Goal: Check status

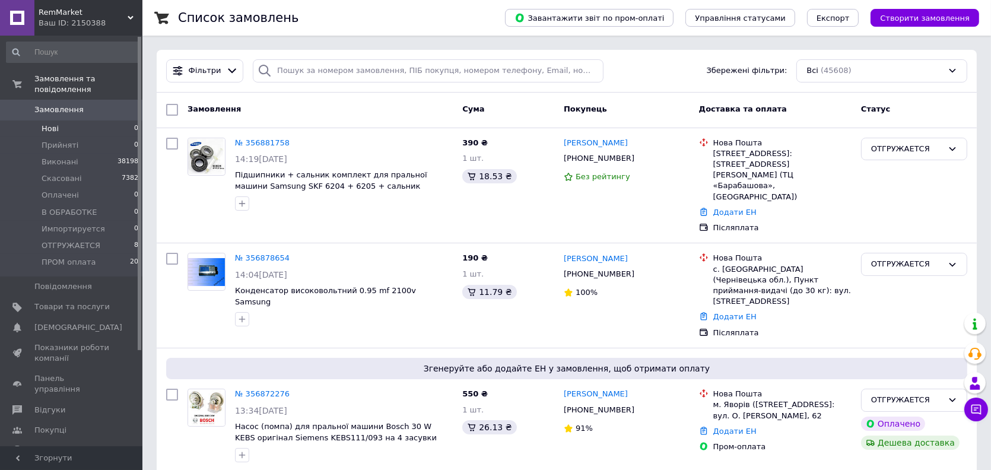
drag, startPoint x: 0, startPoint y: 0, endPoint x: 70, endPoint y: 120, distance: 139.4
click at [70, 120] on li "Нові 0" at bounding box center [72, 128] width 145 height 17
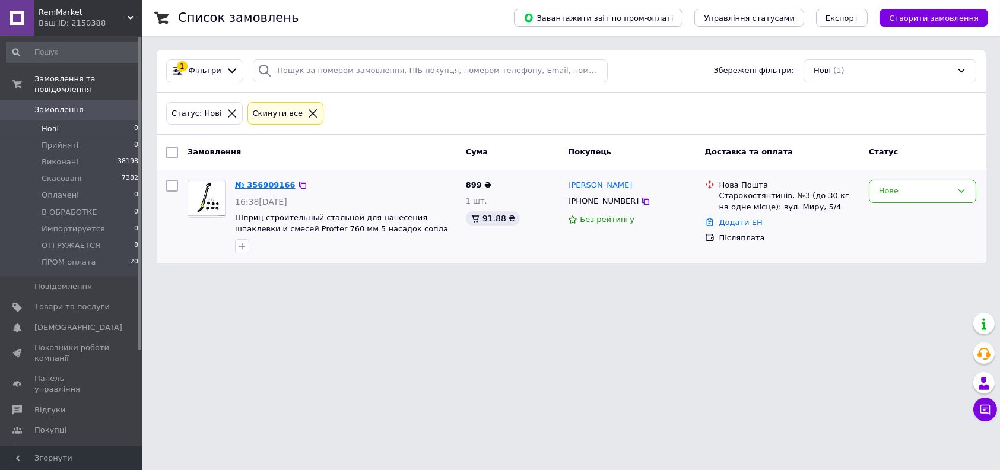
click at [274, 187] on link "№ 356909166" at bounding box center [265, 184] width 61 height 9
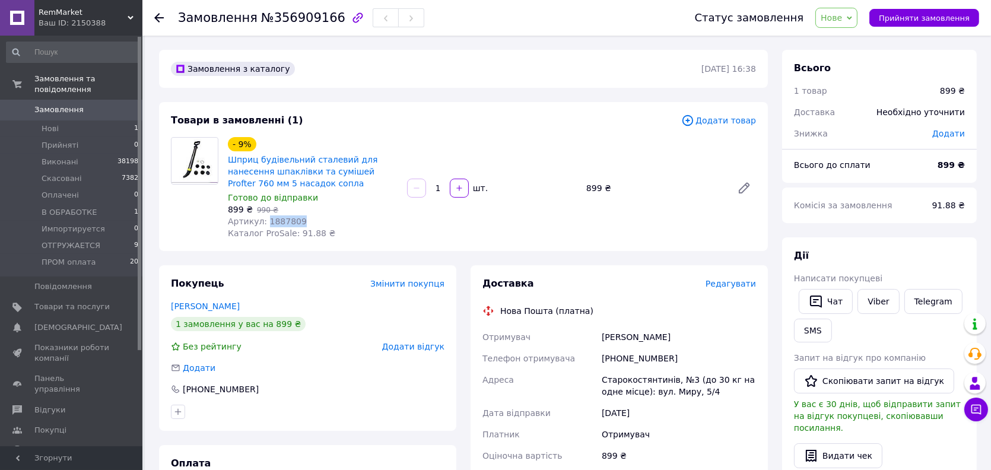
drag, startPoint x: 309, startPoint y: 221, endPoint x: 265, endPoint y: 220, distance: 43.9
click at [265, 220] on div "Артикул: 1887809" at bounding box center [313, 221] width 170 height 12
click at [316, 221] on div "Артикул: 1887809" at bounding box center [313, 221] width 170 height 12
click at [310, 220] on div "Артикул: 1887809" at bounding box center [313, 221] width 170 height 12
drag, startPoint x: 296, startPoint y: 222, endPoint x: 269, endPoint y: 223, distance: 26.7
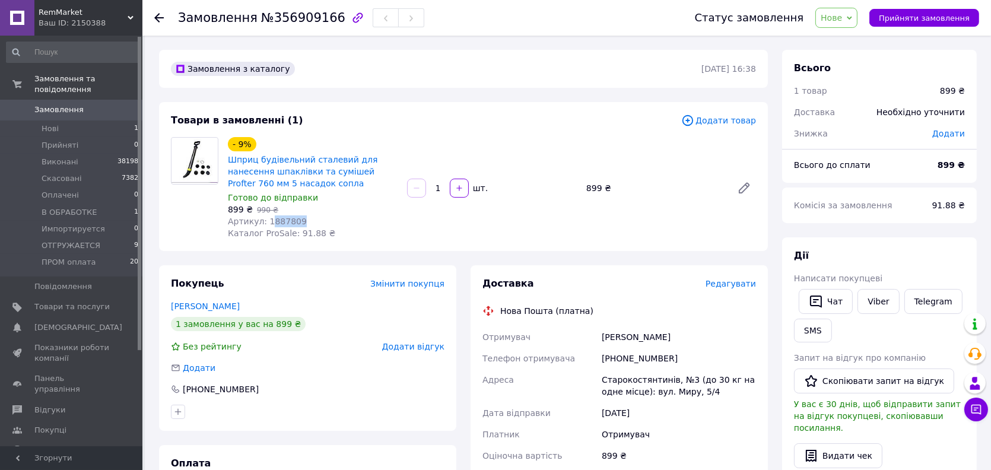
click at [269, 223] on div "Артикул: 1887809" at bounding box center [313, 221] width 170 height 12
copy span "887809"
click at [94, 204] on li "В ОБРАБОТКЕ 1" at bounding box center [72, 212] width 145 height 17
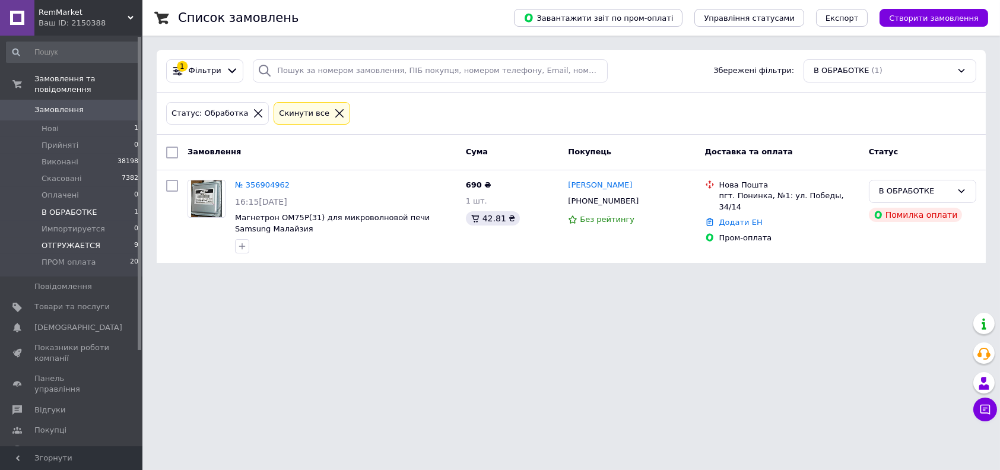
click at [89, 240] on span "ОТГРУЖАЕТСЯ" at bounding box center [71, 245] width 59 height 11
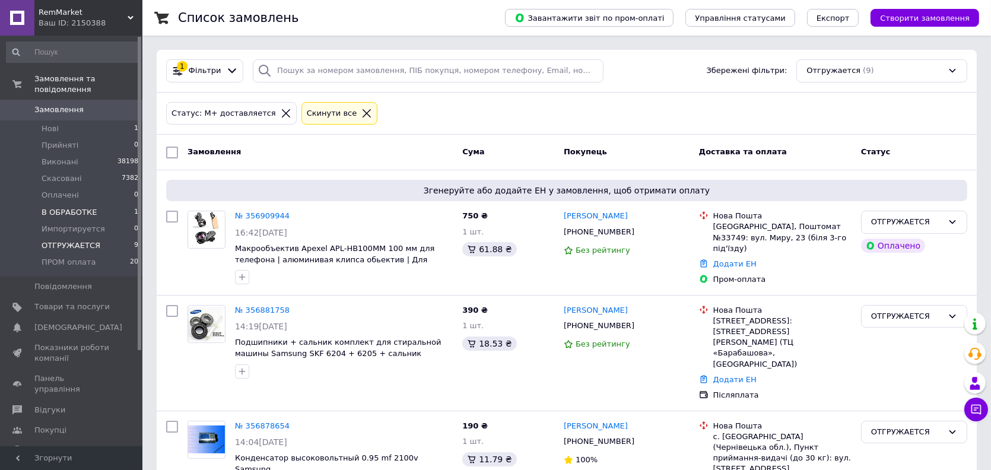
click at [92, 204] on li "В ОБРАБОТКЕ 1" at bounding box center [72, 212] width 145 height 17
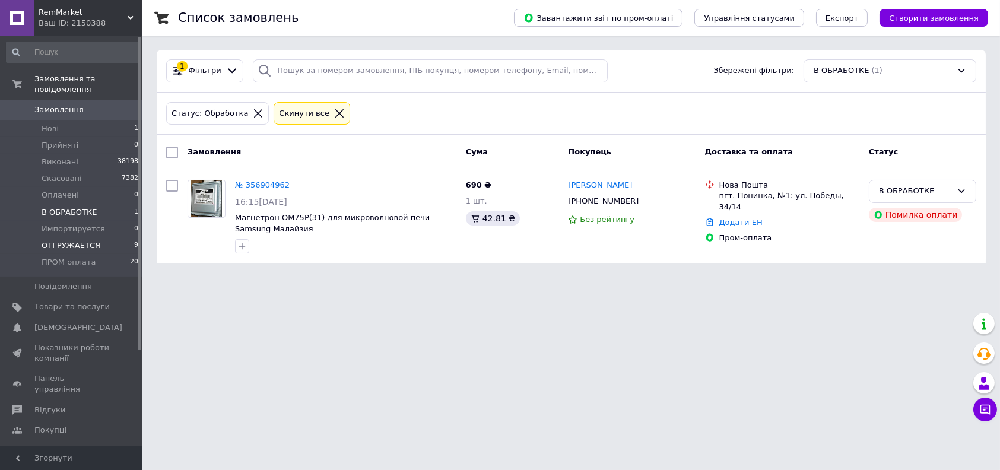
click at [93, 237] on li "ОТГРУЖАЕТСЯ 9" at bounding box center [72, 245] width 145 height 17
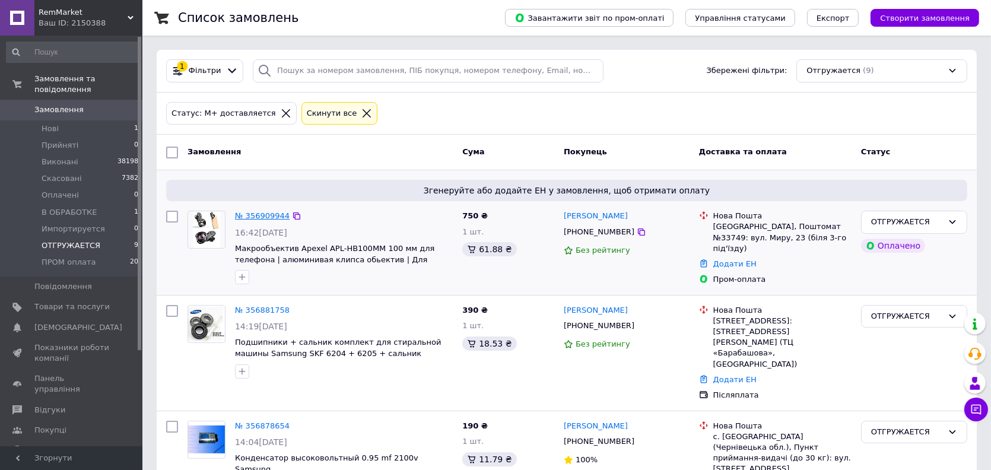
click at [264, 215] on link "№ 356909944" at bounding box center [262, 215] width 55 height 9
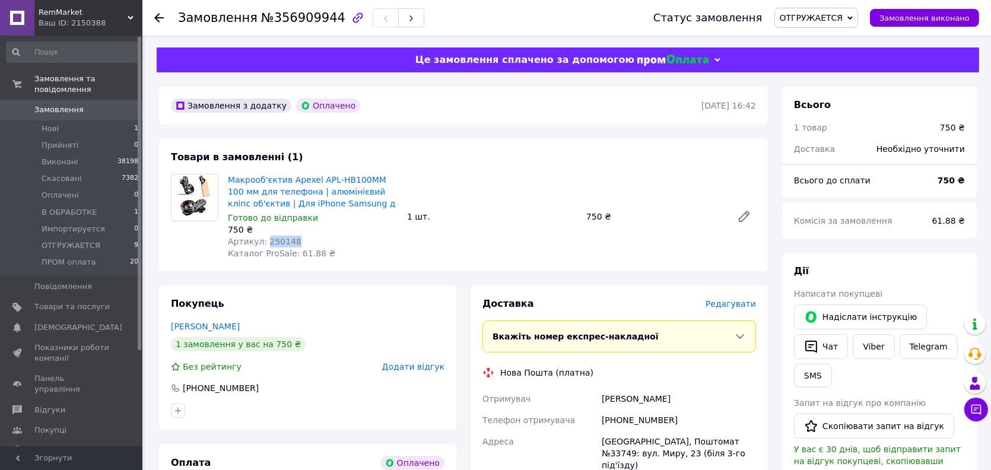
drag, startPoint x: 303, startPoint y: 239, endPoint x: 265, endPoint y: 241, distance: 38.1
click at [265, 241] on div "Артикул: 250148" at bounding box center [313, 242] width 170 height 12
copy span "250148"
click at [836, 21] on span "ОТГРУЖАЕТСЯ" at bounding box center [812, 17] width 64 height 9
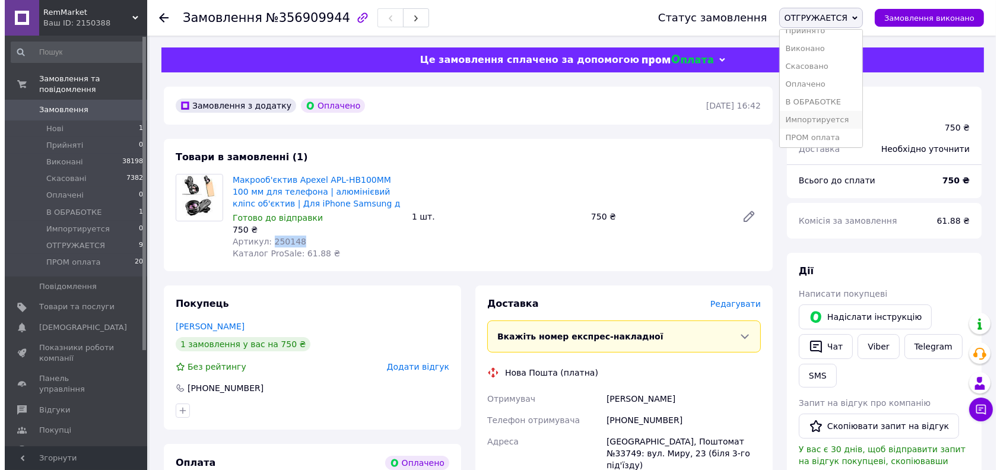
scroll to position [12, 0]
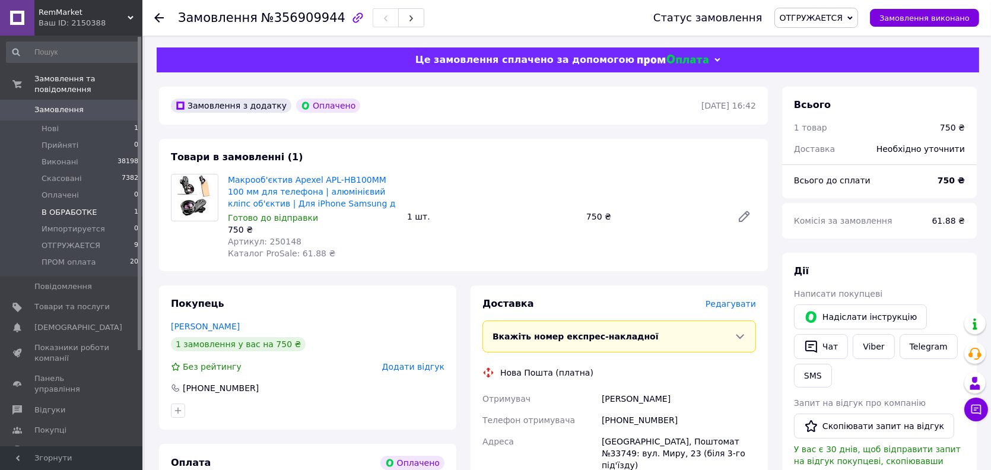
click at [89, 207] on span "В ОБРАБОТКЕ" at bounding box center [69, 212] width 55 height 11
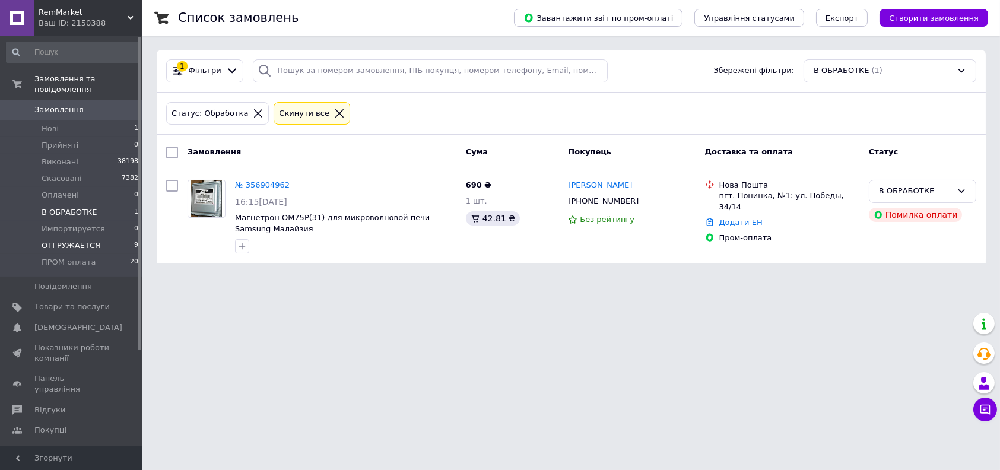
click at [80, 240] on span "ОТГРУЖАЕТСЯ" at bounding box center [71, 245] width 59 height 11
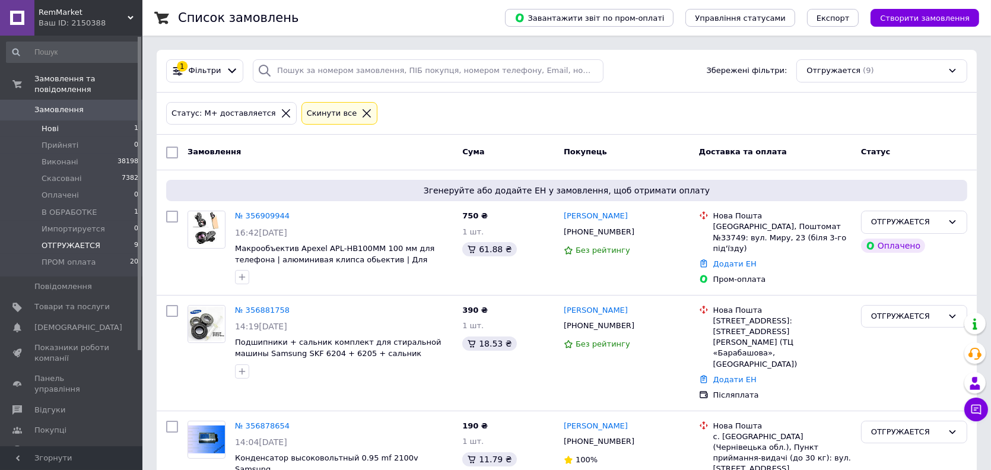
click at [110, 120] on li "Нові 1" at bounding box center [72, 128] width 145 height 17
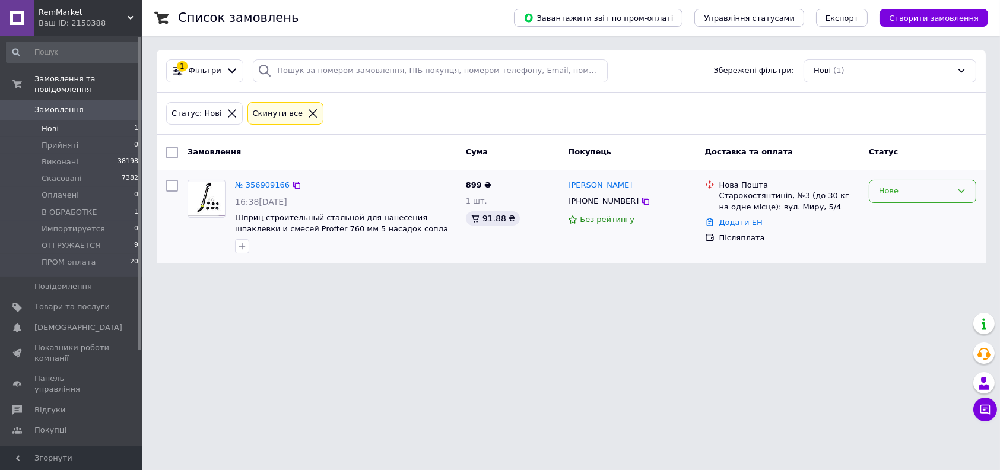
click at [948, 194] on div "Нове" at bounding box center [915, 191] width 73 height 12
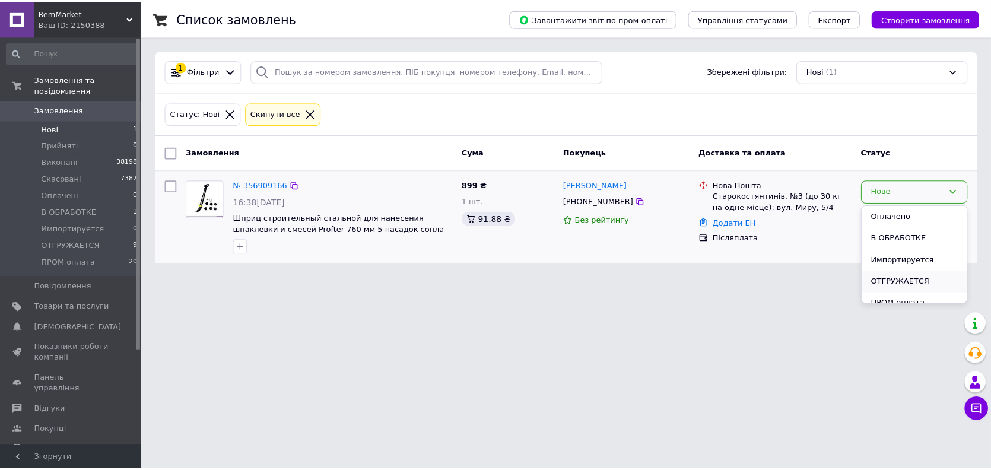
scroll to position [75, 0]
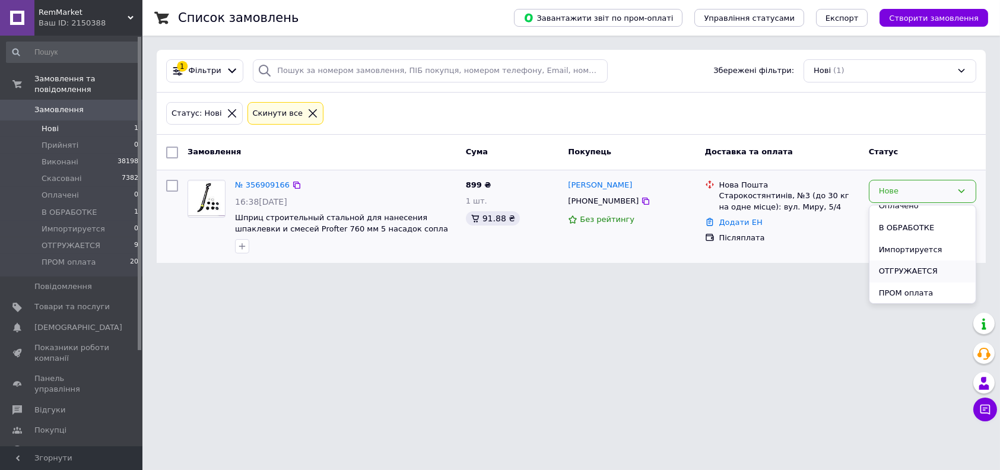
click at [906, 271] on li "ОТГРУЖАЕТСЯ" at bounding box center [922, 272] width 106 height 22
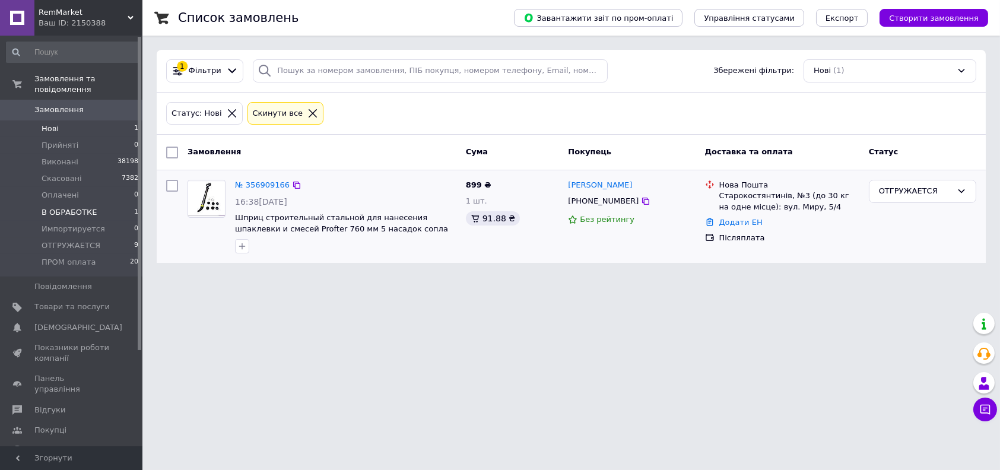
click at [106, 204] on li "В ОБРАБОТКЕ 1" at bounding box center [72, 212] width 145 height 17
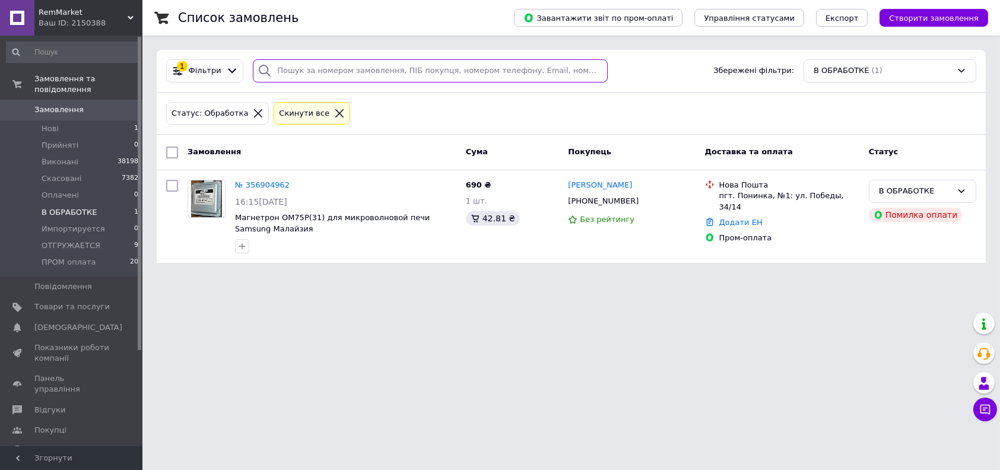
click at [363, 68] on input "search" at bounding box center [430, 70] width 355 height 23
click at [304, 69] on input "search" at bounding box center [430, 70] width 355 height 23
type input "066"
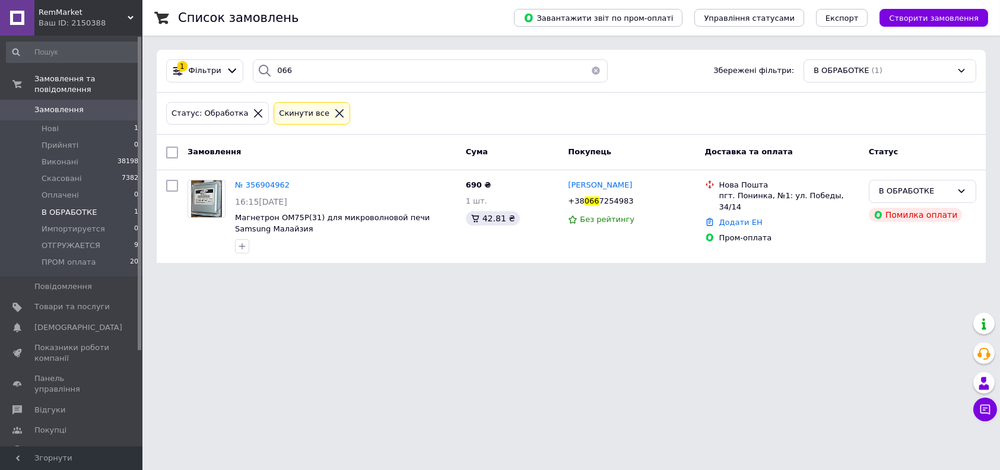
click at [253, 109] on icon at bounding box center [258, 113] width 11 height 11
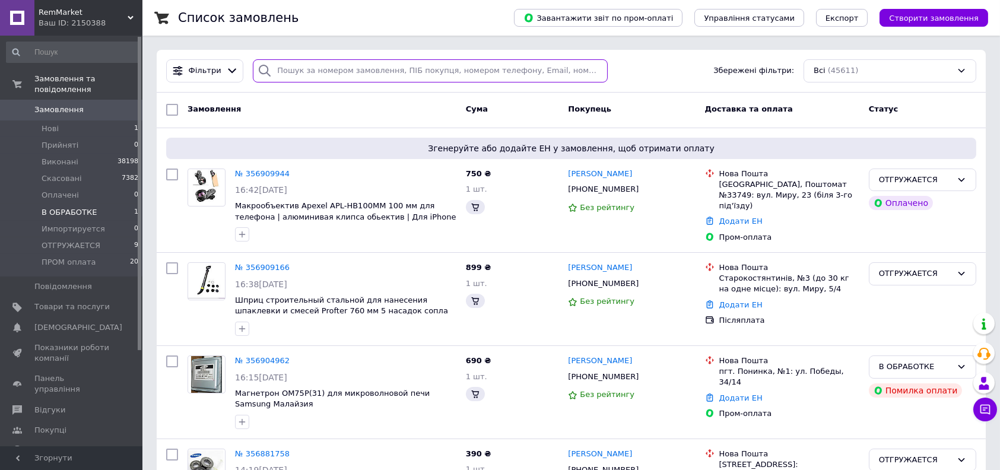
click at [297, 71] on input "search" at bounding box center [430, 70] width 355 height 23
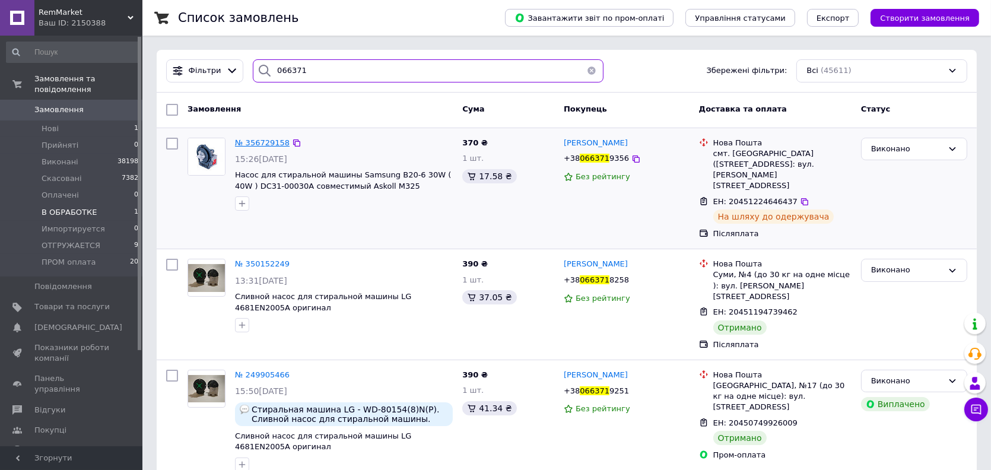
type input "066371"
click at [271, 145] on span "№ 356729158" at bounding box center [262, 142] width 55 height 9
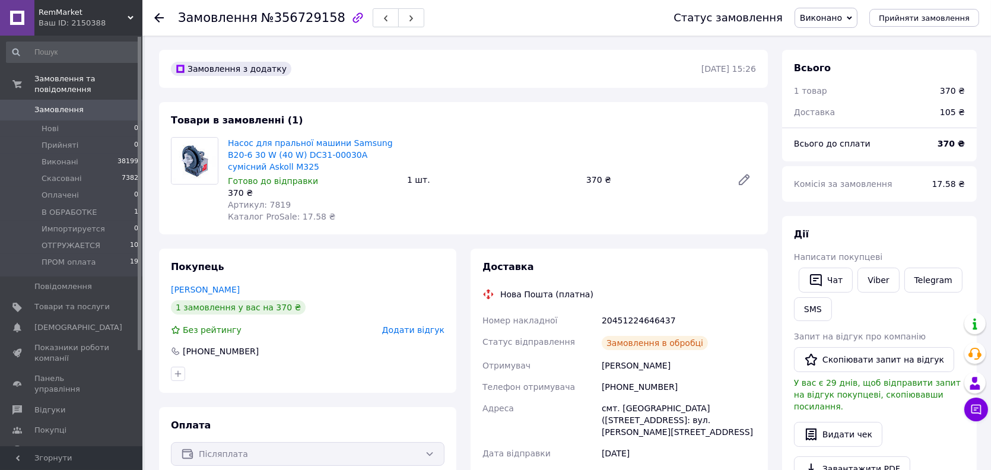
scroll to position [9, 0]
click at [873, 282] on link "Viber" at bounding box center [879, 280] width 42 height 25
drag, startPoint x: 671, startPoint y: 323, endPoint x: 500, endPoint y: 295, distance: 172.6
click at [500, 295] on div "Доставка Нова Пошта (платна) Номер накладної 20451224646437 Статус відправлення…" at bounding box center [620, 449] width 274 height 377
drag, startPoint x: 669, startPoint y: 385, endPoint x: 587, endPoint y: 386, distance: 81.9
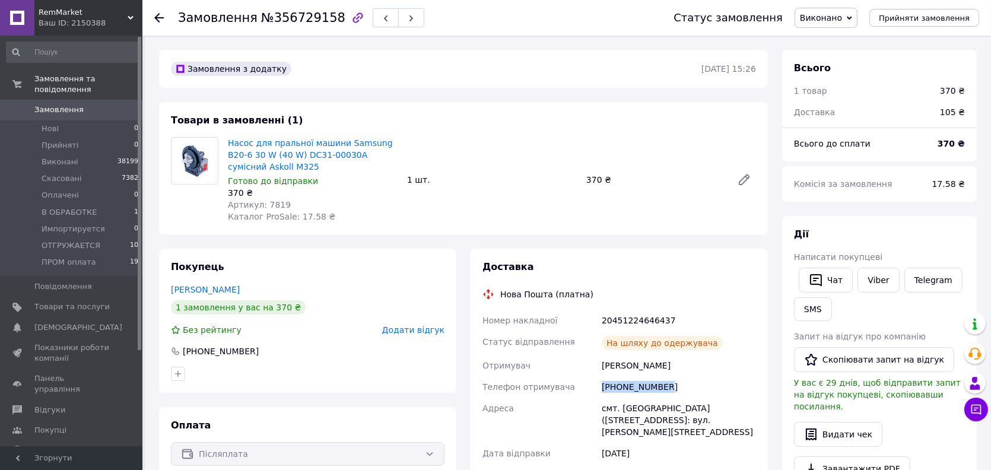
click at [585, 387] on div "Номер накладної 20451224646437 Статус відправлення На шляху до одержувача Отрим…" at bounding box center [619, 457] width 278 height 294
copy div "Телефон отримувача [PHONE_NUMBER]"
